Goal: Subscribe to service/newsletter

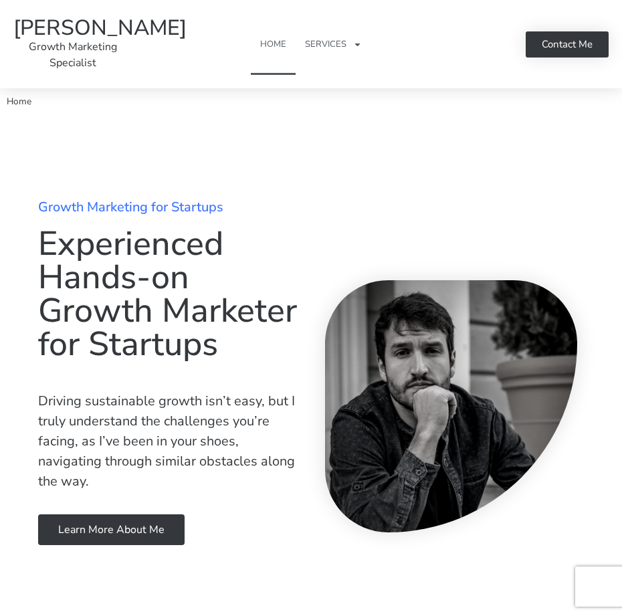
type input "niHsMkrKWZHdjU"
type input "[EMAIL_ADDRESS][DOMAIN_NAME]"
type input "EkSAlPjYwvqf"
checkbox input "false"
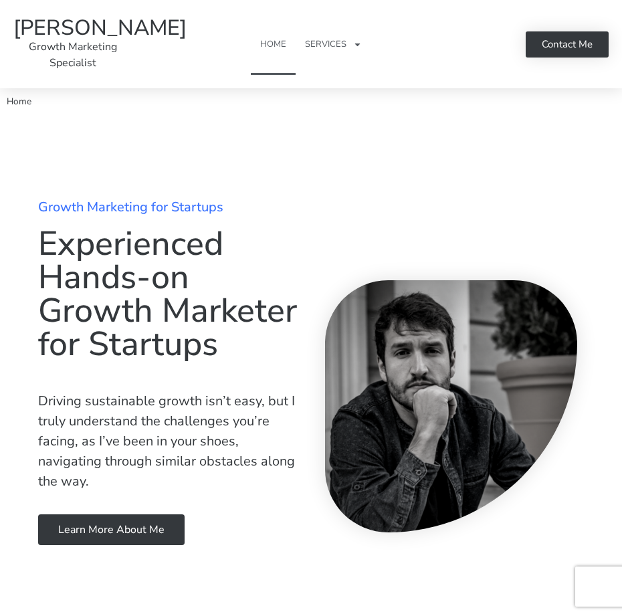
checkbox input "false"
checkbox input "true"
checkbox input "false"
checkbox input "true"
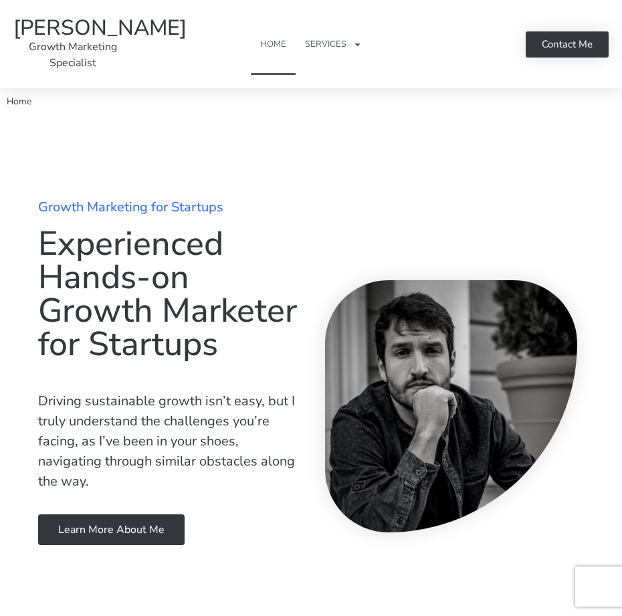
checkbox input "true"
checkbox input "false"
checkbox input "true"
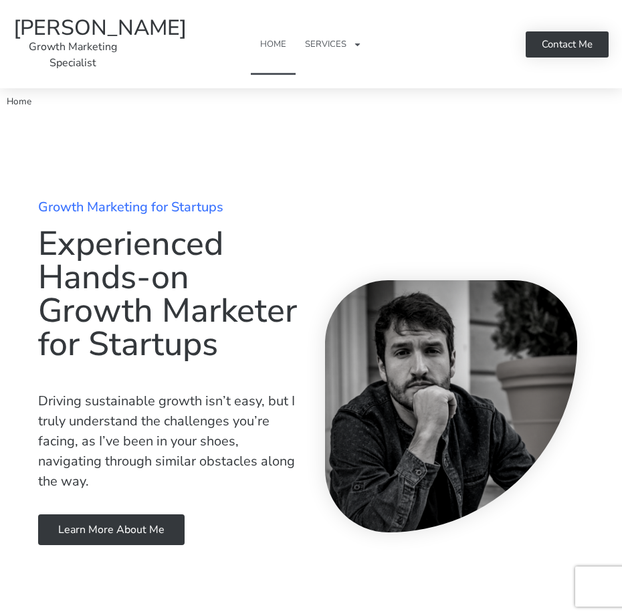
checkbox input "false"
